Goal: Obtain resource: Download file/media

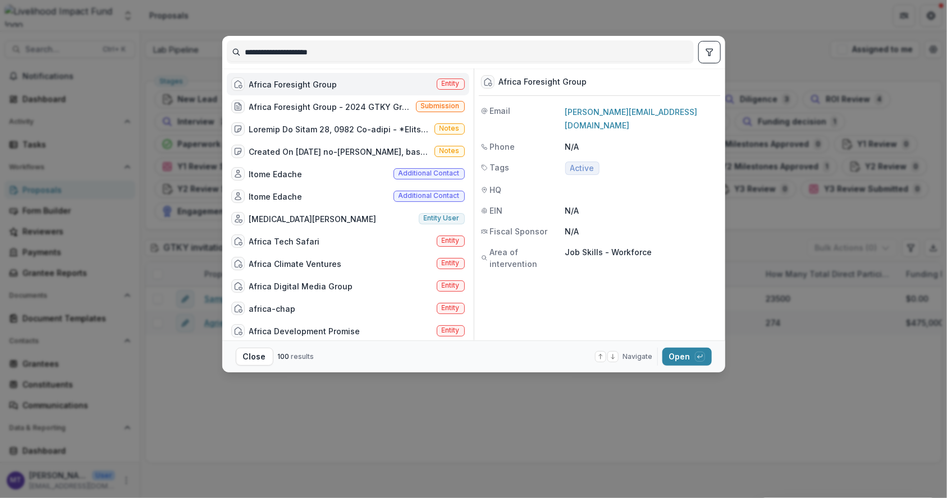
click at [152, 158] on div "**********" at bounding box center [473, 249] width 947 height 498
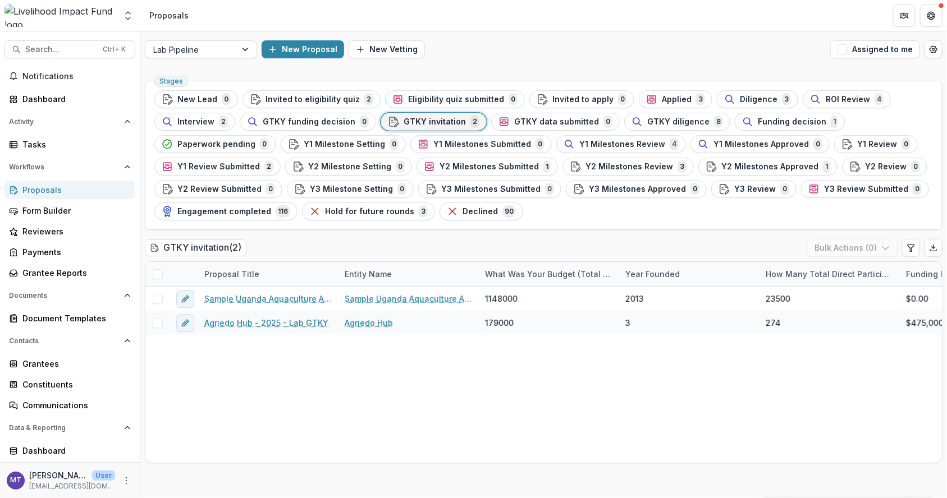
click at [680, 121] on span "GTKY diligence" at bounding box center [678, 122] width 62 height 10
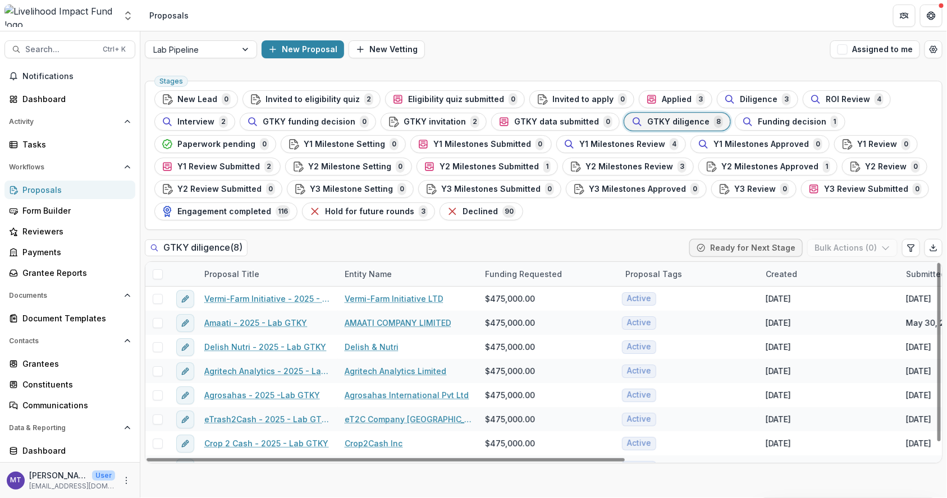
scroll to position [16, 0]
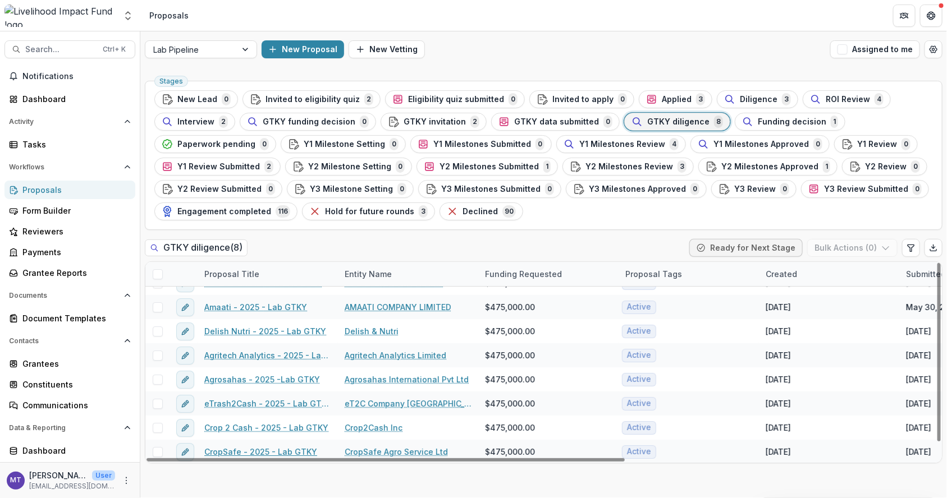
click at [281, 450] on link "CropSafe - 2025 - Lab GTKY" at bounding box center [260, 452] width 113 height 12
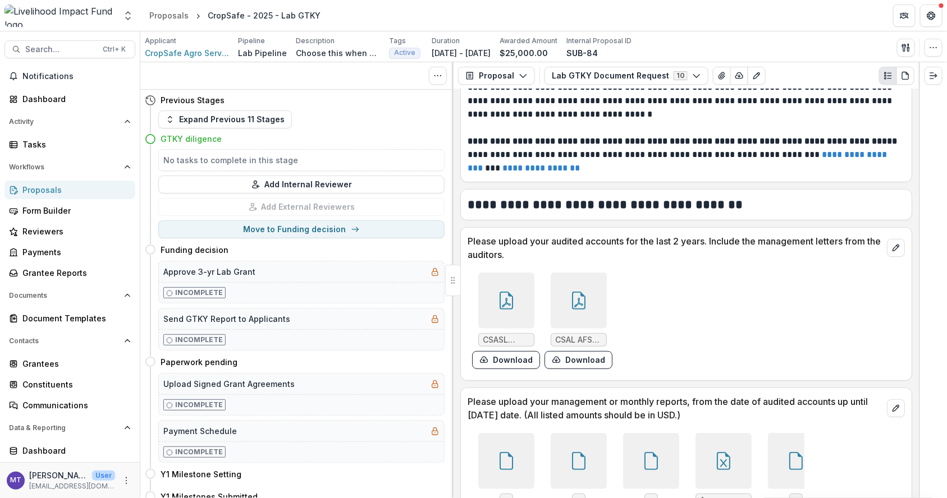
scroll to position [253, 0]
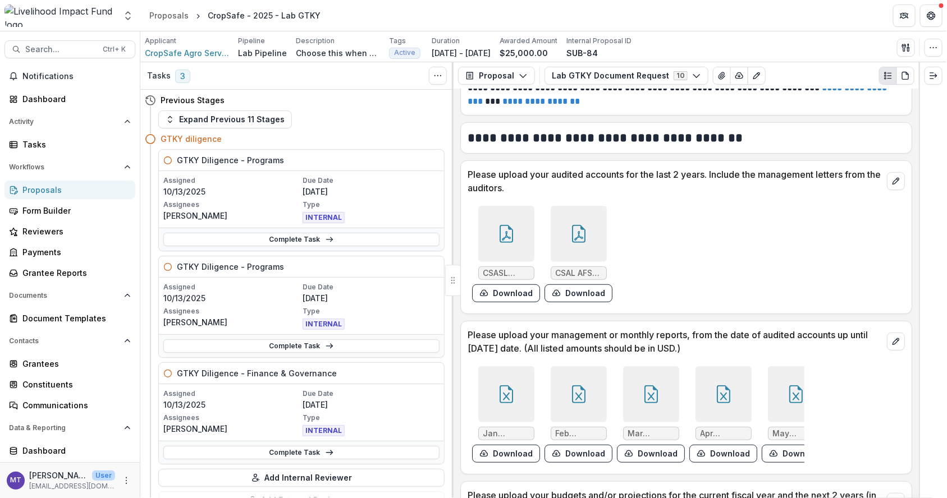
click at [491, 229] on div at bounding box center [506, 234] width 56 height 56
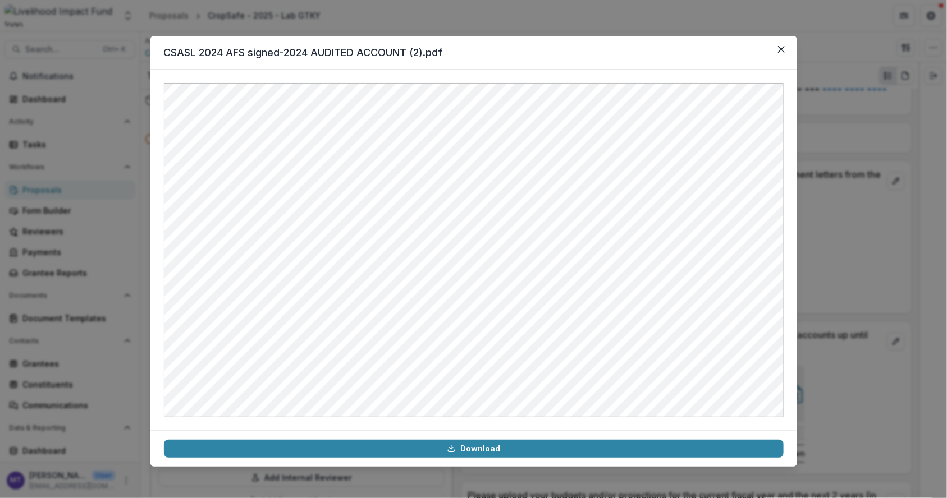
click at [780, 51] on icon "Close" at bounding box center [781, 49] width 7 height 7
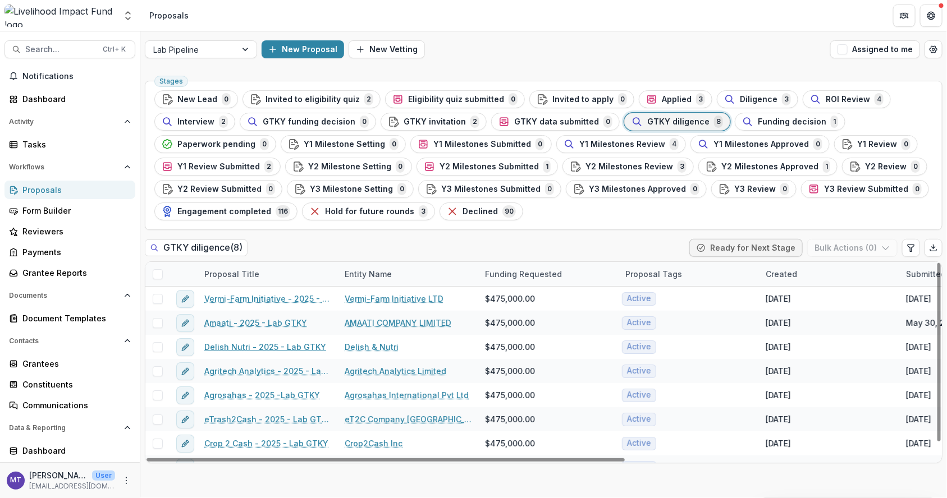
click at [276, 349] on link "Delish Nutri - 2025 - Lab GTKY" at bounding box center [265, 347] width 122 height 12
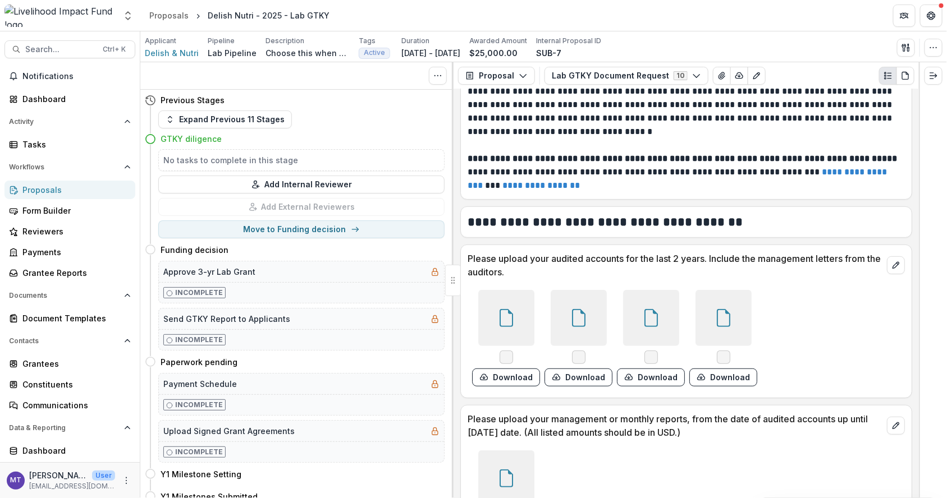
scroll to position [337, 0]
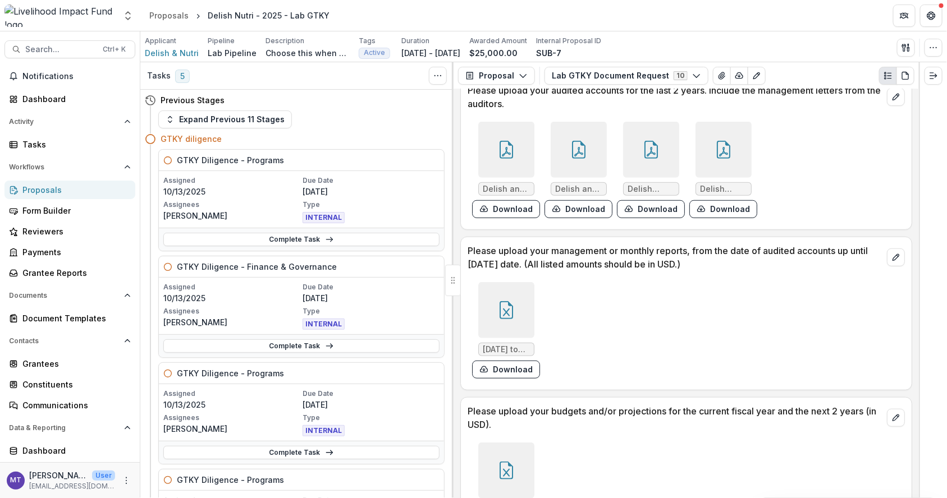
click at [506, 136] on div at bounding box center [506, 150] width 56 height 56
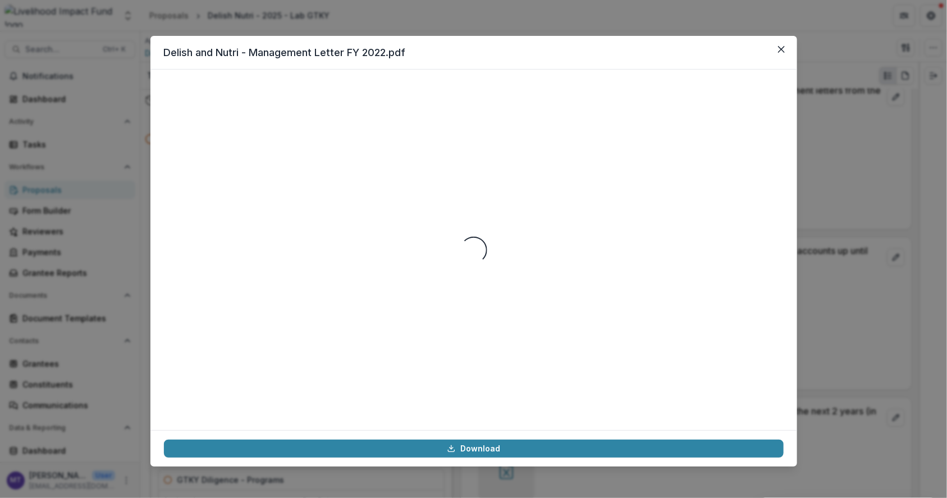
click at [786, 48] on button "Close" at bounding box center [781, 49] width 18 height 18
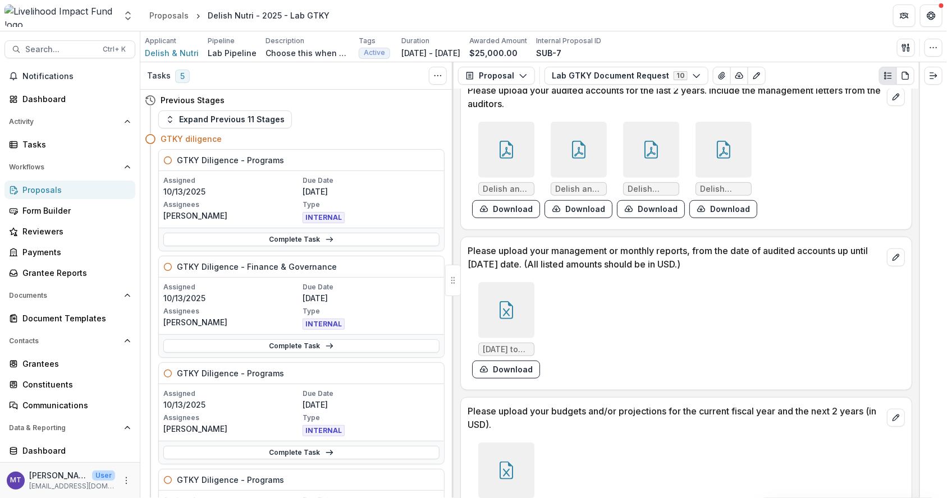
click at [592, 137] on div at bounding box center [579, 150] width 56 height 56
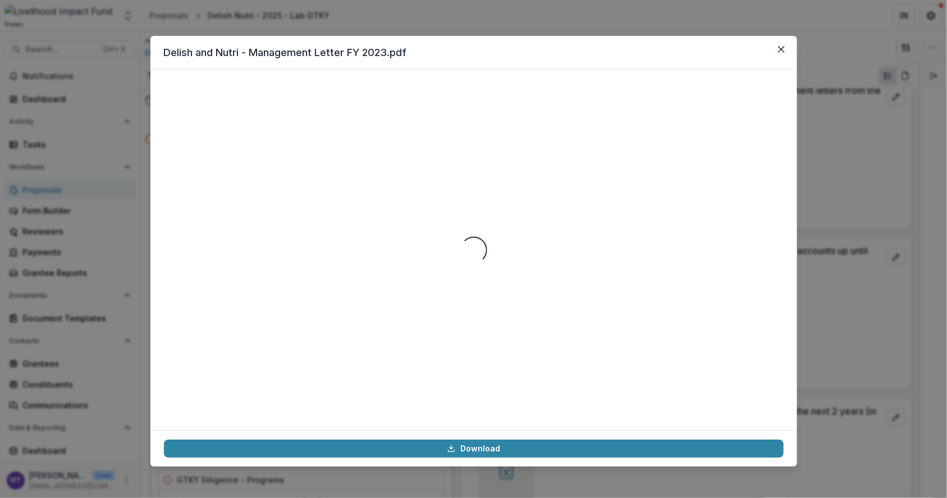
click at [776, 48] on button "Close" at bounding box center [781, 49] width 18 height 18
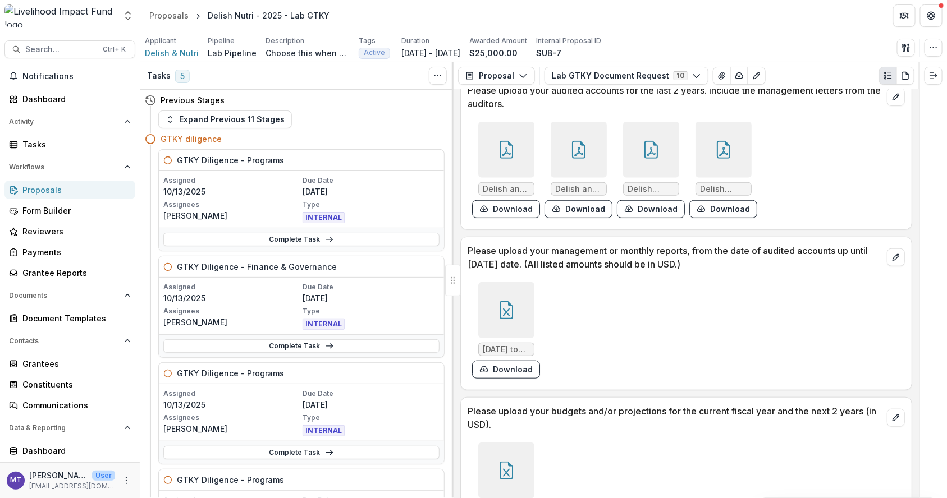
click at [669, 138] on div at bounding box center [651, 150] width 56 height 56
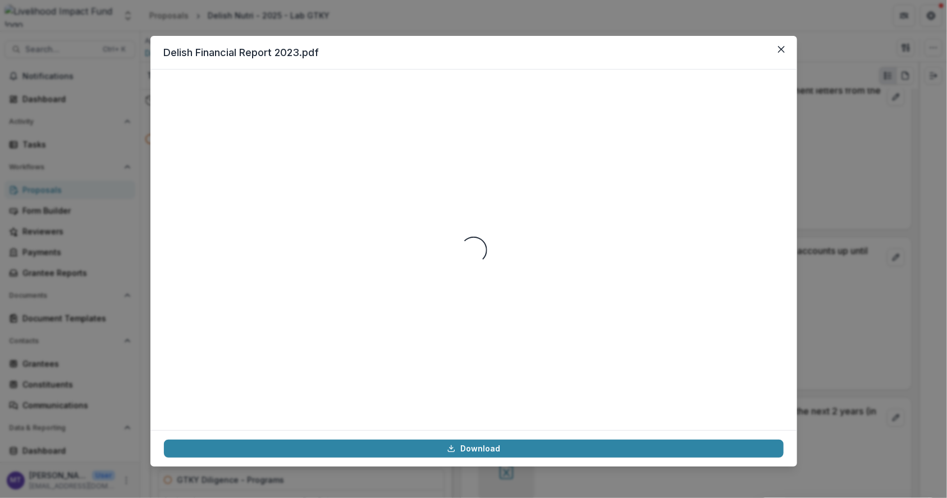
click at [776, 44] on button "Close" at bounding box center [781, 49] width 18 height 18
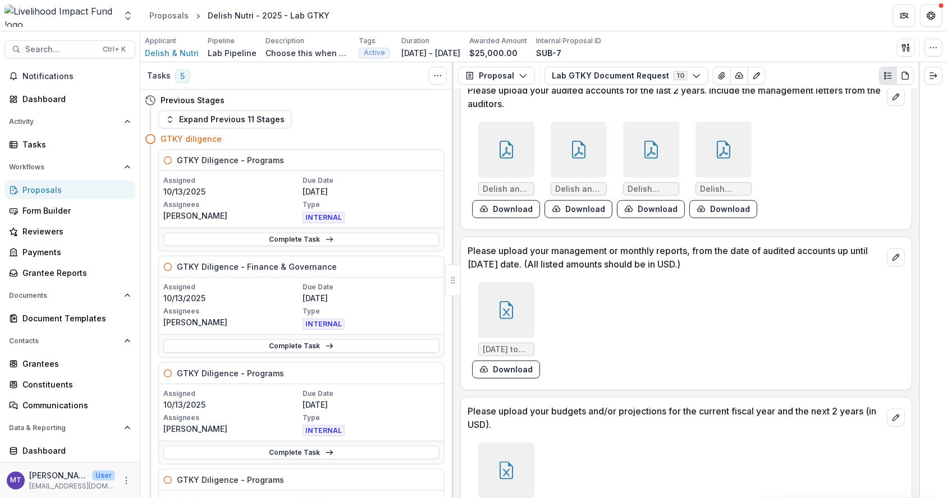
click at [701, 130] on div at bounding box center [724, 150] width 56 height 56
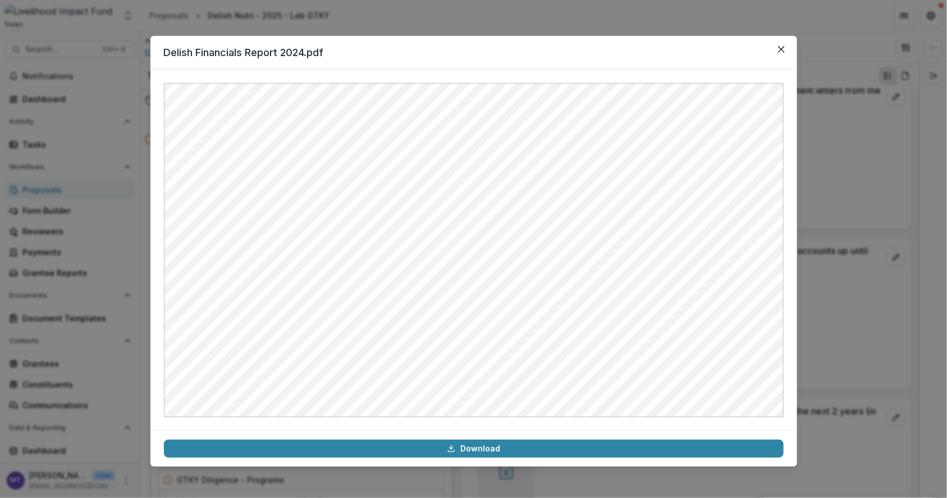
click at [784, 48] on icon "Close" at bounding box center [781, 49] width 7 height 7
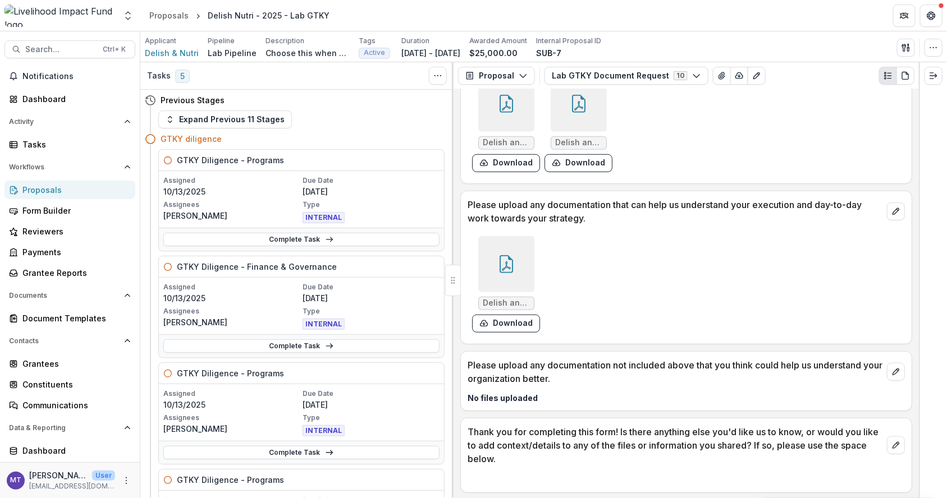
scroll to position [2047, 0]
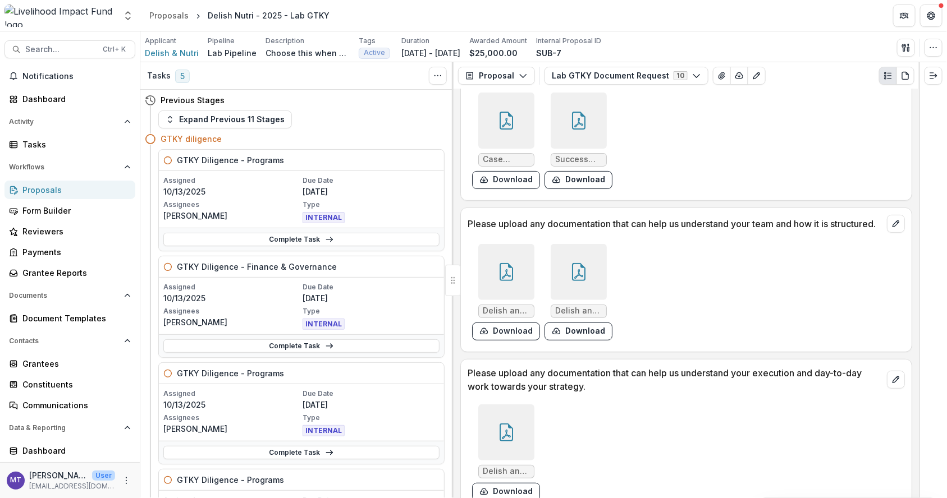
click at [665, 72] on button "Lab GTKY Document Request 10" at bounding box center [627, 76] width 164 height 18
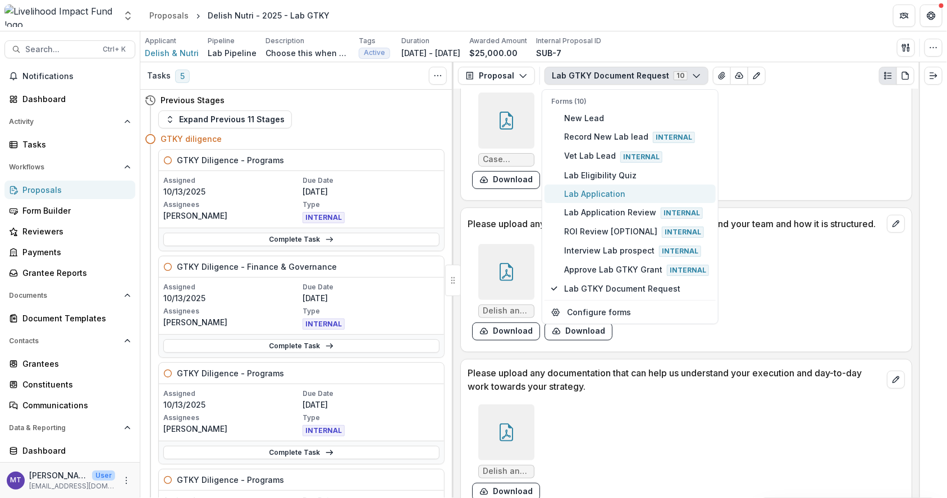
click at [615, 191] on span "Lab Application" at bounding box center [636, 194] width 145 height 12
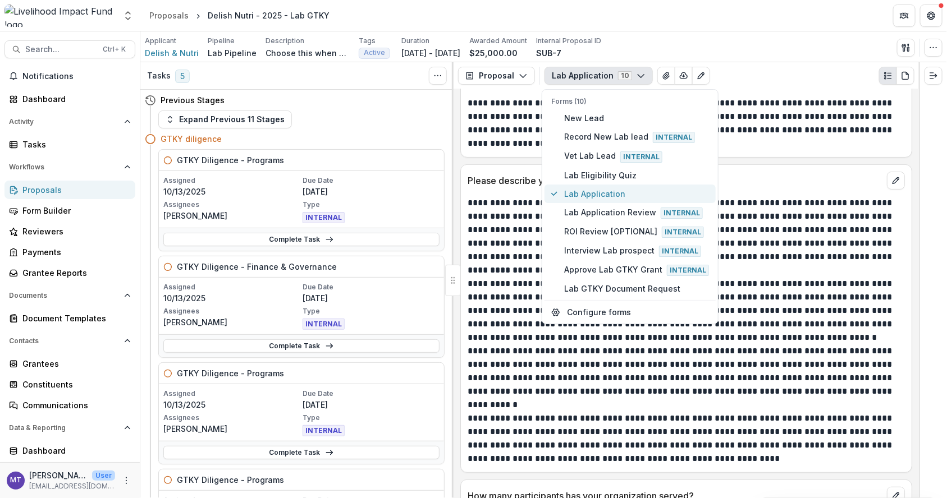
scroll to position [3390, 0]
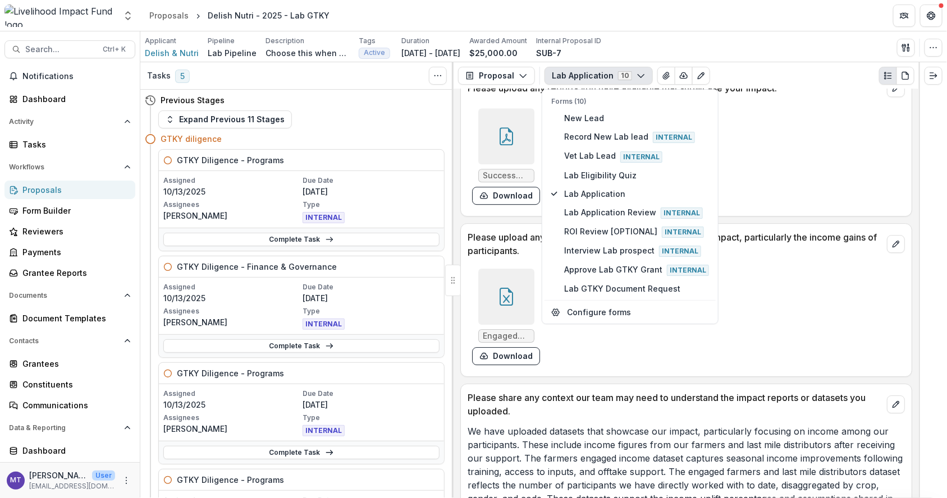
click at [785, 179] on div "Success stories.pdf Download" at bounding box center [636, 157] width 337 height 106
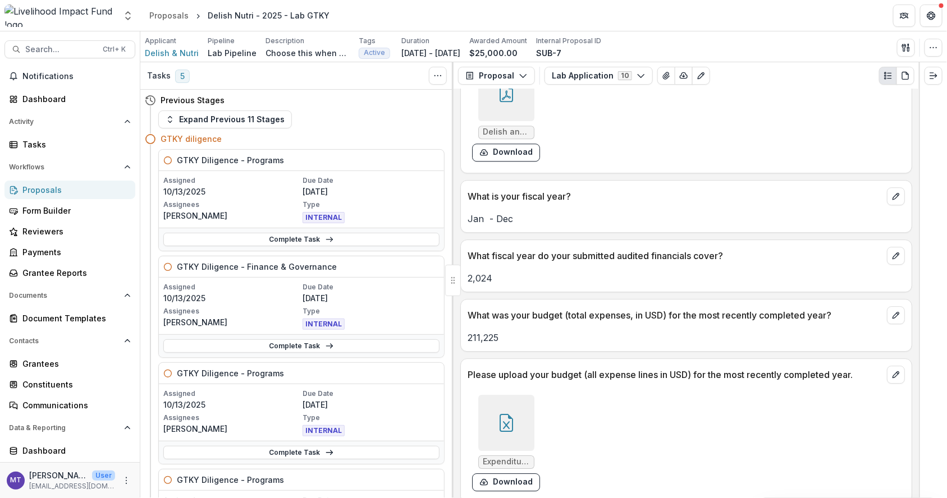
scroll to position [1453, 0]
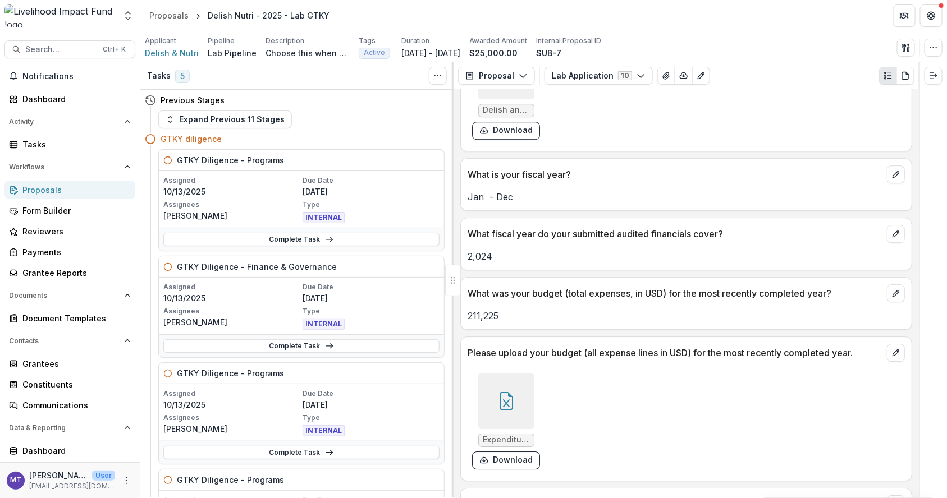
click at [628, 395] on div "Expenditure - 2024.xlsx Download" at bounding box center [636, 422] width 337 height 106
click at [520, 388] on div at bounding box center [506, 401] width 56 height 56
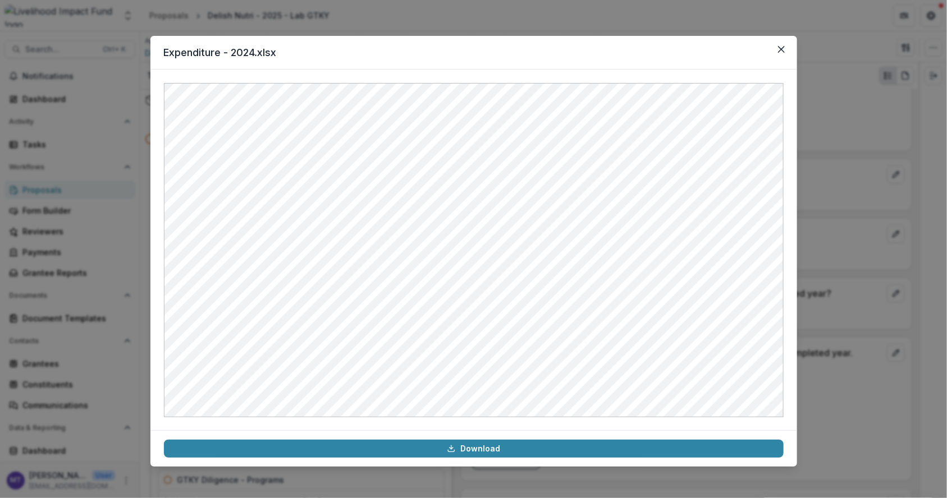
click at [785, 51] on button "Close" at bounding box center [781, 49] width 18 height 18
